Goal: Task Accomplishment & Management: Manage account settings

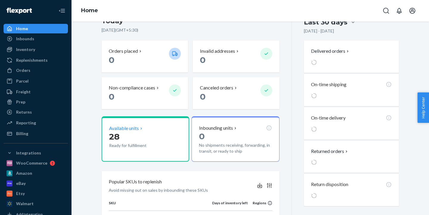
scroll to position [141, 0]
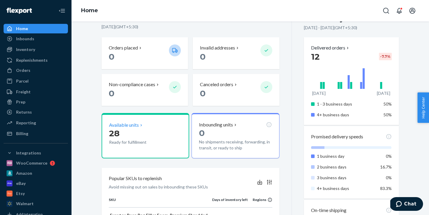
click at [142, 130] on p "28" at bounding box center [136, 133] width 55 height 11
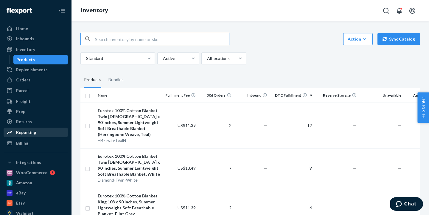
click at [24, 132] on div "Reporting" at bounding box center [26, 132] width 20 height 6
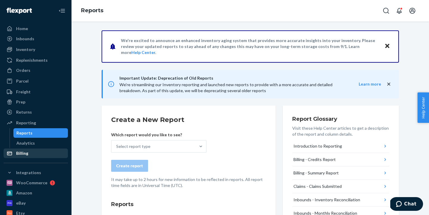
click at [24, 155] on div "Billing" at bounding box center [22, 153] width 12 height 6
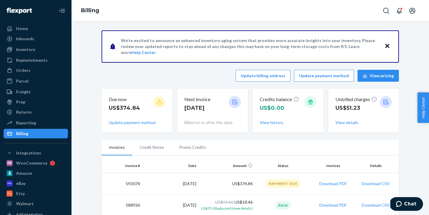
click at [136, 101] on p "Due now" at bounding box center [124, 99] width 31 height 7
click at [159, 102] on icon at bounding box center [159, 102] width 6 height 6
click at [138, 122] on button "Update payment method" at bounding box center [132, 123] width 47 height 6
click at [133, 122] on button "Update payment method" at bounding box center [132, 123] width 47 height 6
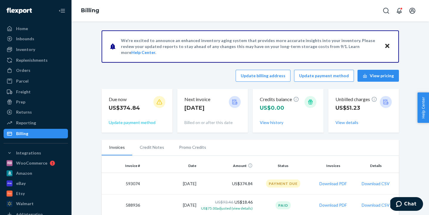
click at [133, 122] on button "Update payment method" at bounding box center [132, 123] width 47 height 6
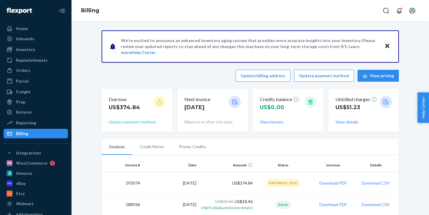
click at [143, 121] on button "Update payment method" at bounding box center [132, 122] width 47 height 6
click at [347, 122] on button "View details" at bounding box center [347, 122] width 23 height 6
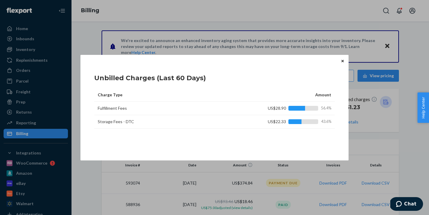
click at [344, 62] on icon "Close" at bounding box center [343, 61] width 2 height 4
